Goal: Task Accomplishment & Management: Manage account settings

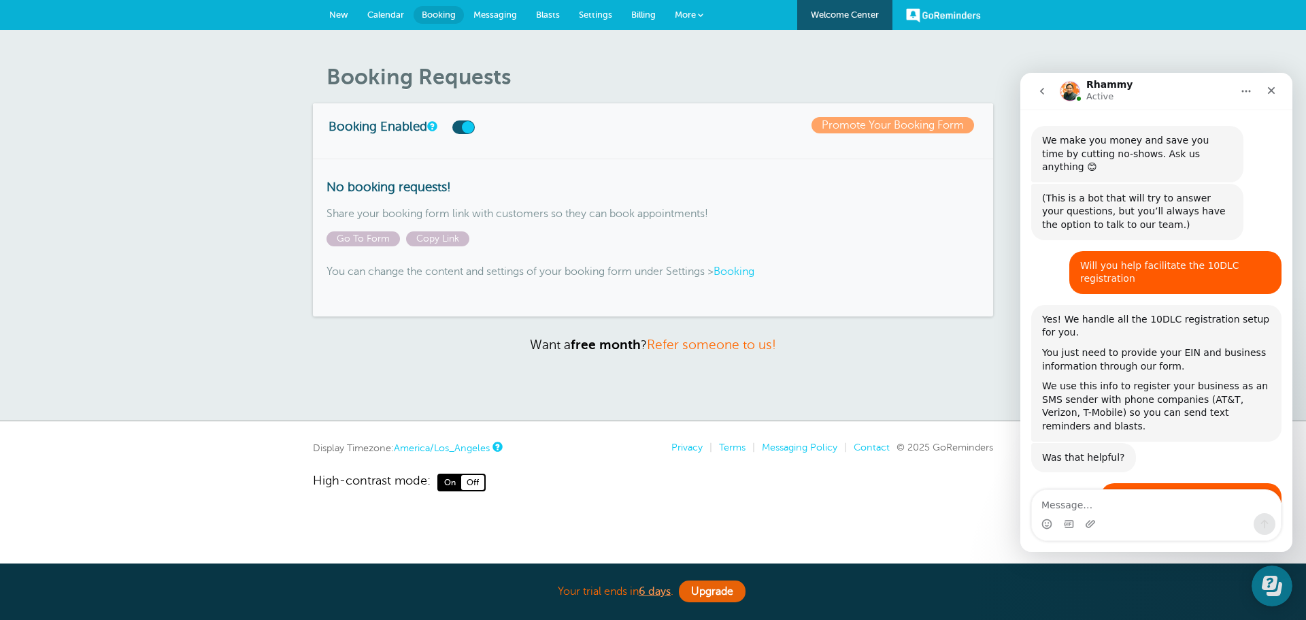
scroll to position [5834, 0]
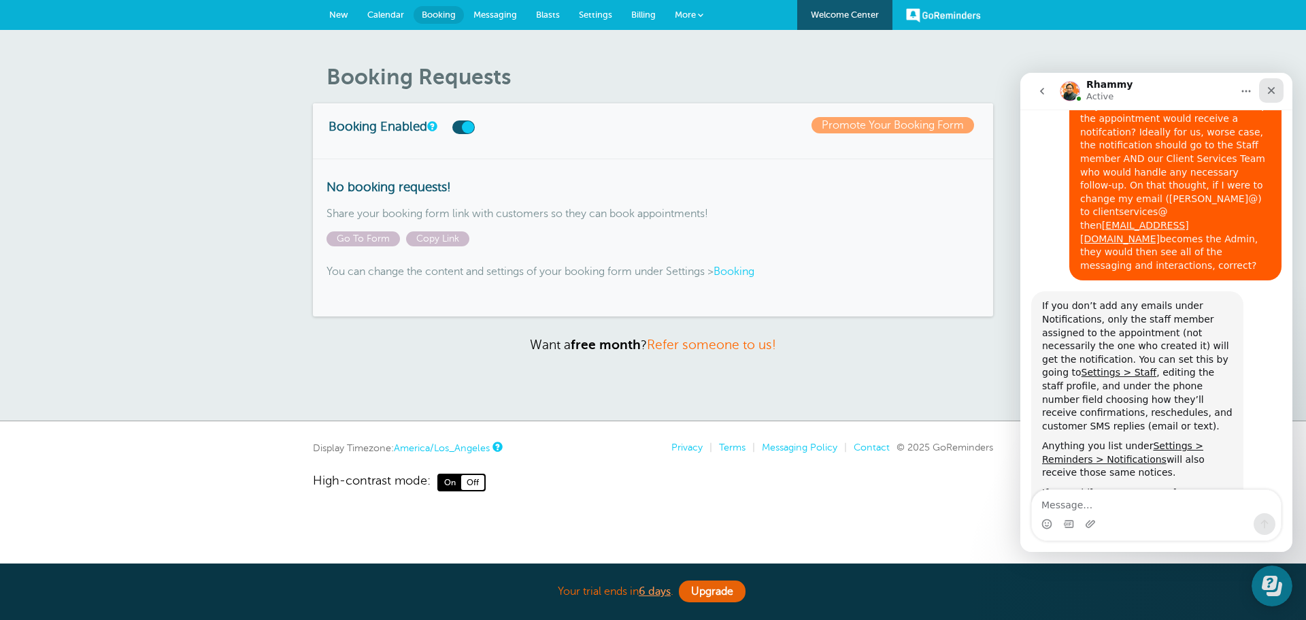
click at [1269, 91] on icon "Close" at bounding box center [1271, 90] width 11 height 11
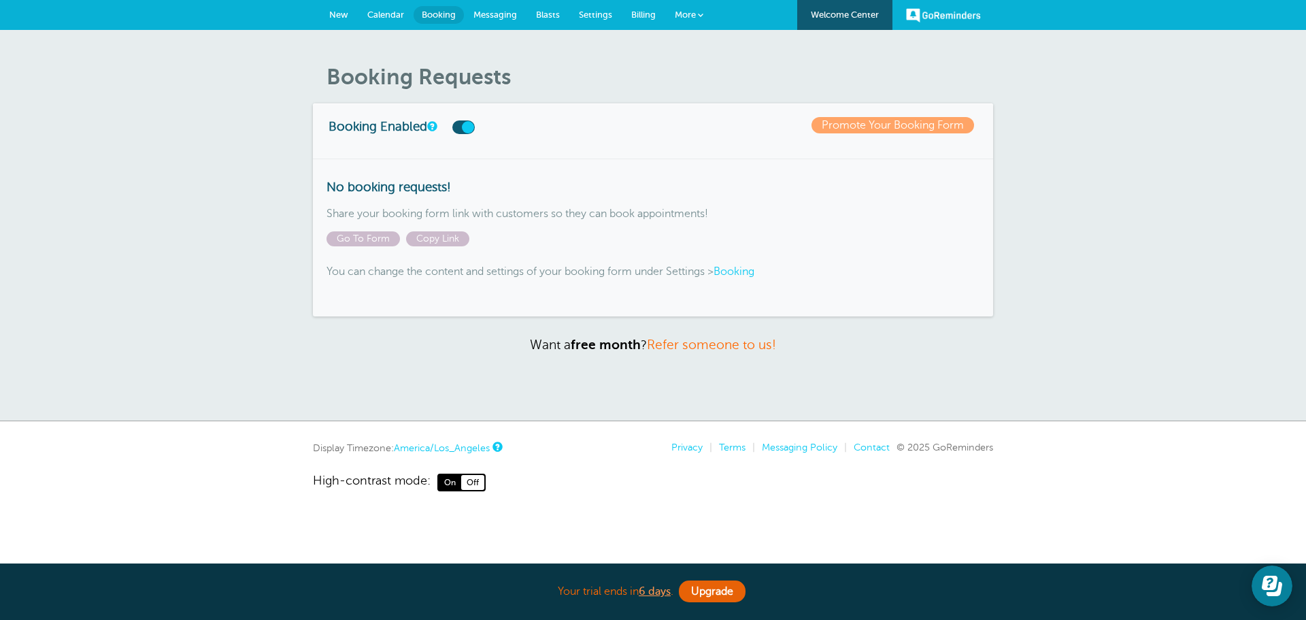
scroll to position [5755, 0]
click at [596, 11] on span "Settings" at bounding box center [595, 15] width 33 height 10
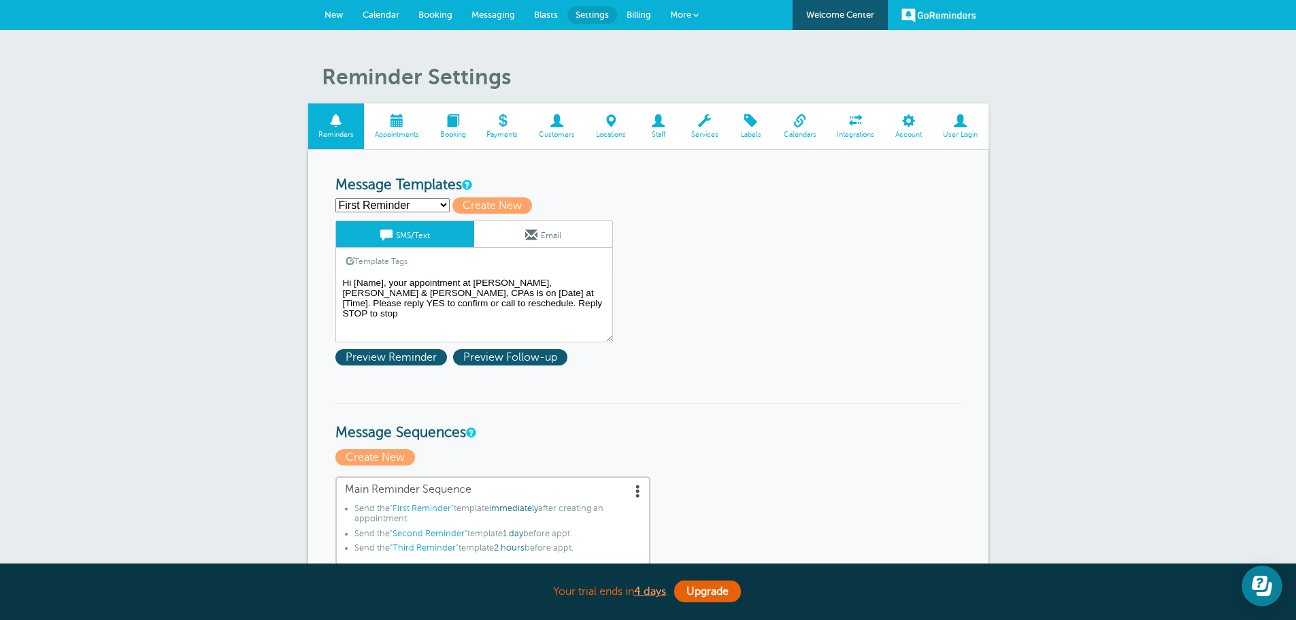
click at [557, 123] on span at bounding box center [557, 120] width 57 height 13
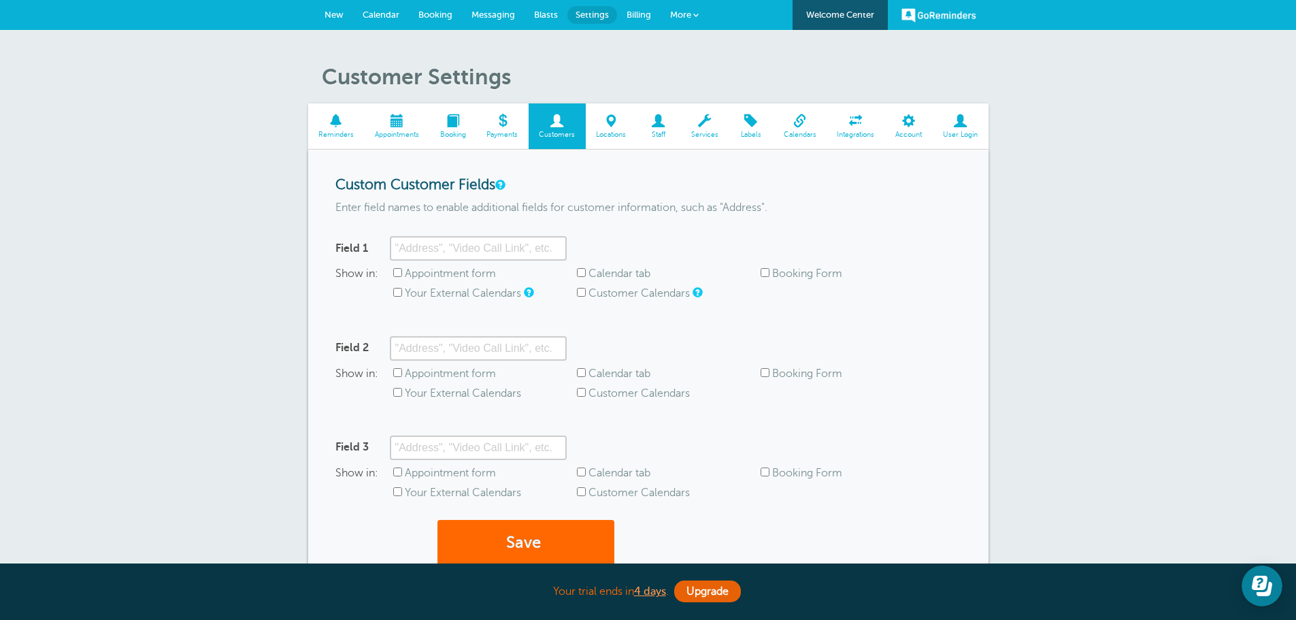
click at [658, 121] on span at bounding box center [658, 120] width 44 height 13
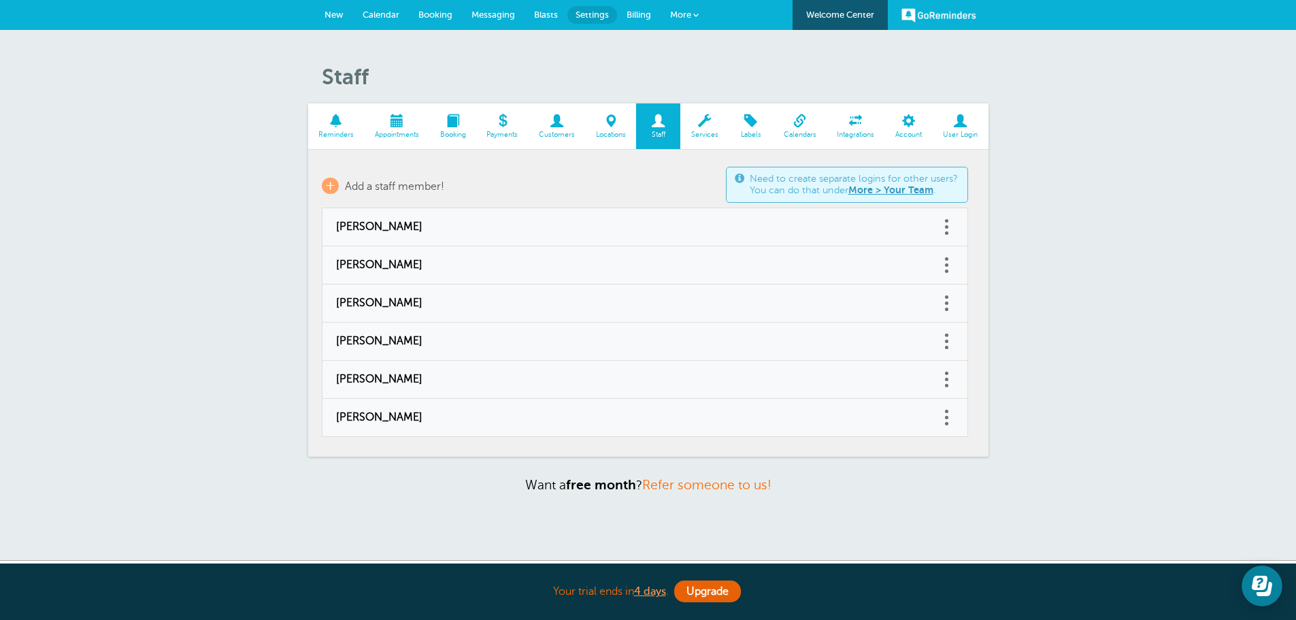
click at [956, 131] on span "User Login" at bounding box center [960, 135] width 42 height 8
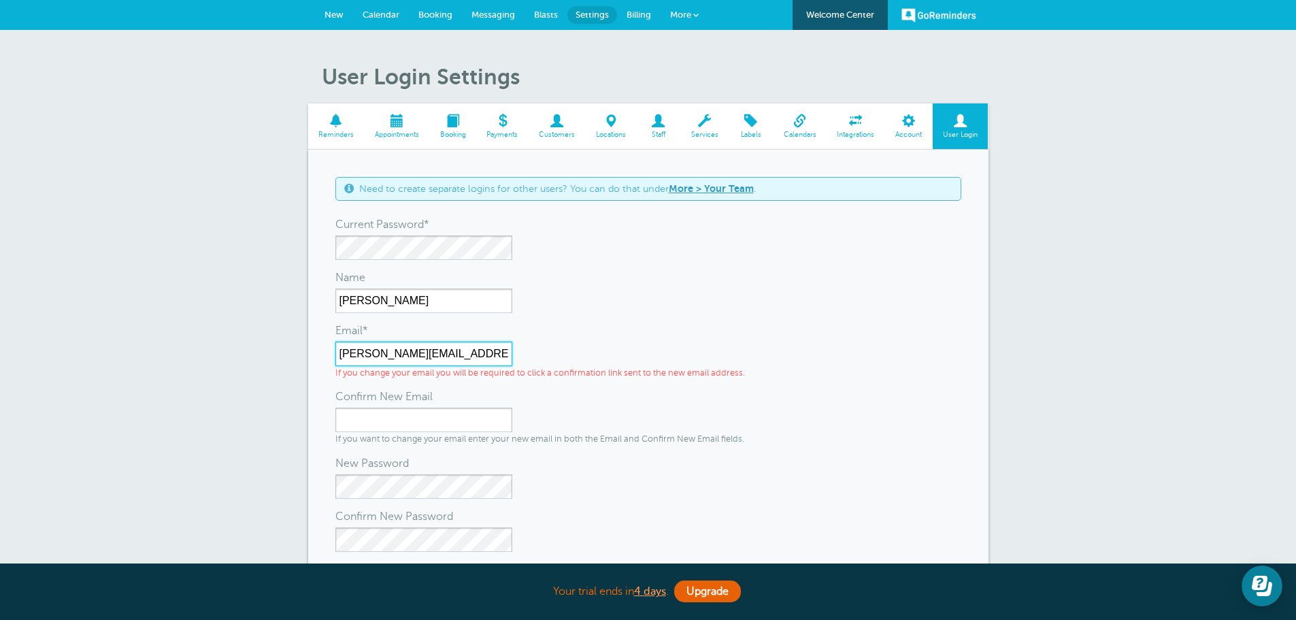
click at [367, 353] on input "[PERSON_NAME][EMAIL_ADDRESS][DOMAIN_NAME]" at bounding box center [423, 353] width 177 height 24
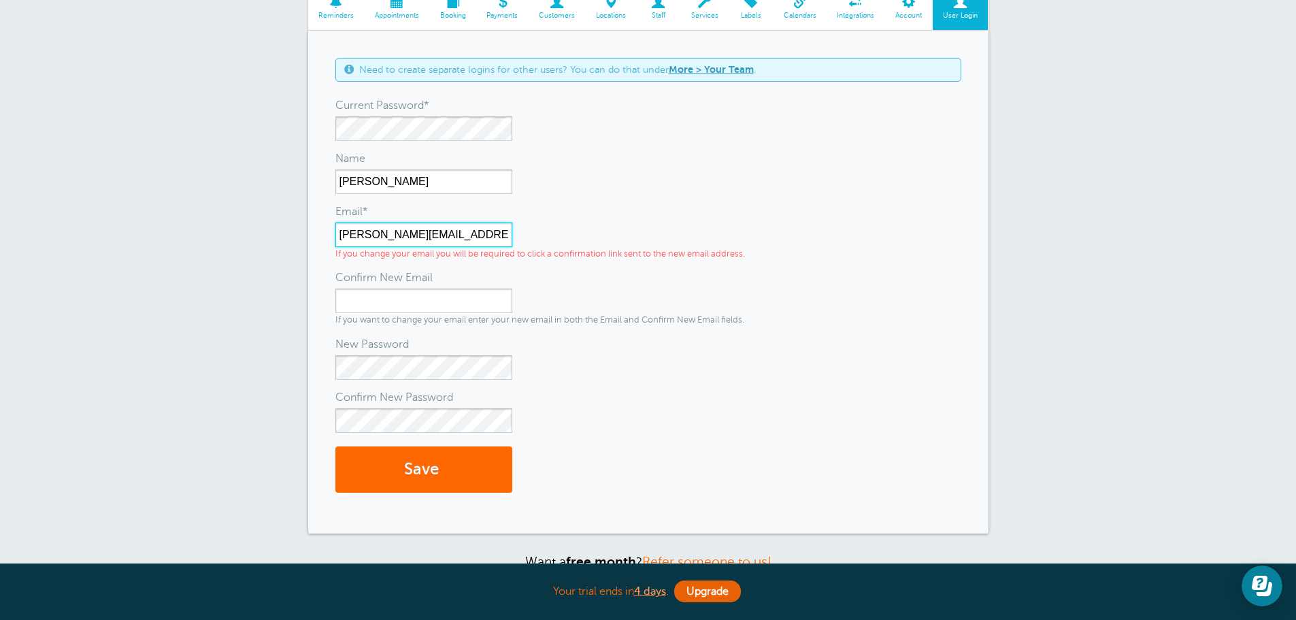
scroll to position [136, 0]
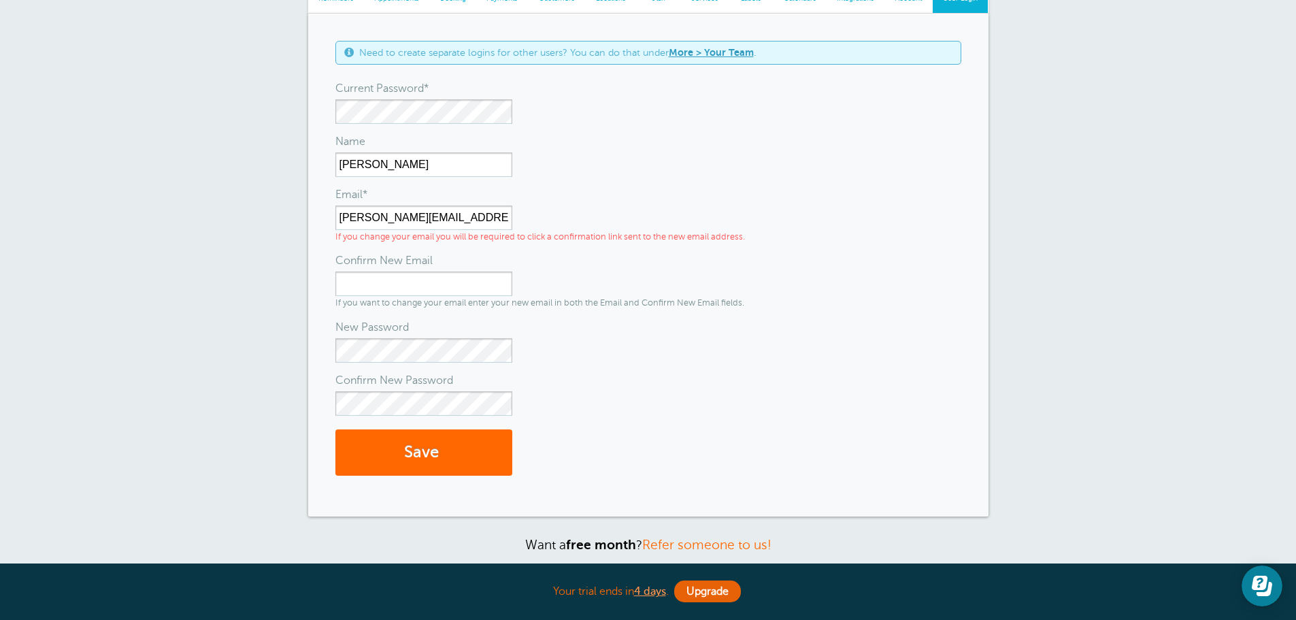
click at [290, 229] on div "User Login Settings Reminders Appointments Booking Payments Customers Locations…" at bounding box center [648, 257] width 1296 height 727
click at [229, 226] on div "User Login Settings Reminders Appointments Booking Payments Customers Locations…" at bounding box center [648, 257] width 1296 height 727
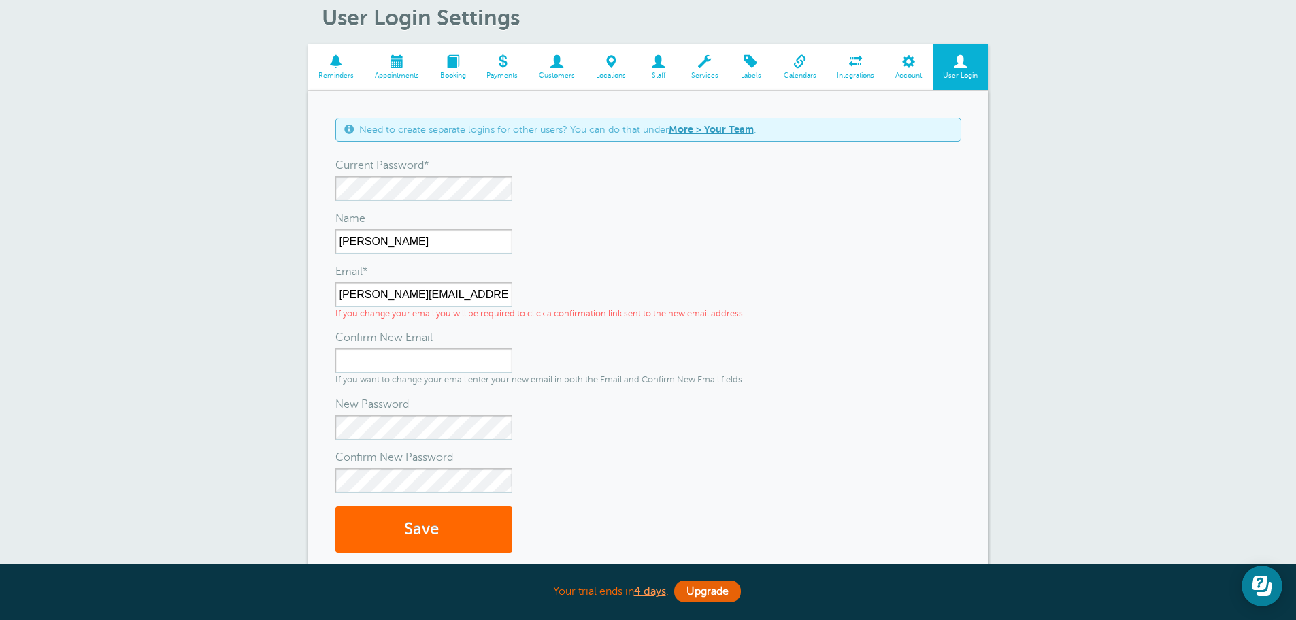
scroll to position [0, 0]
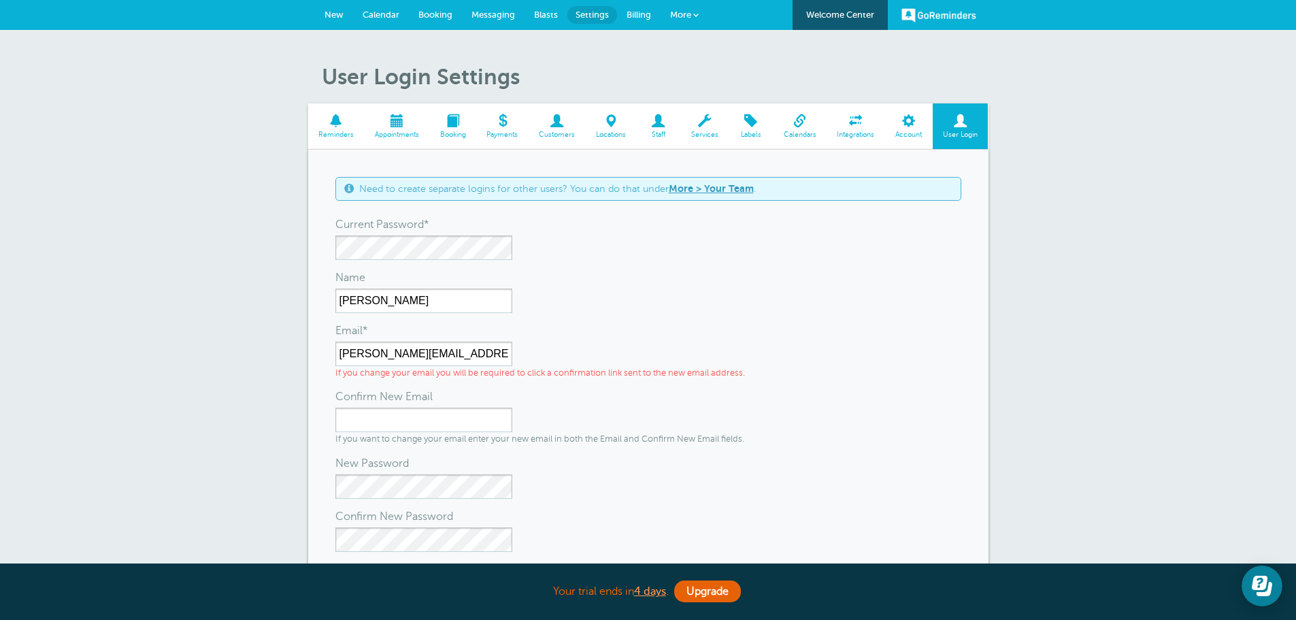
click at [241, 129] on div "User Login Settings Reminders Appointments Booking Payments Customers Locations…" at bounding box center [648, 393] width 1296 height 727
